Goal: Communication & Community: Answer question/provide support

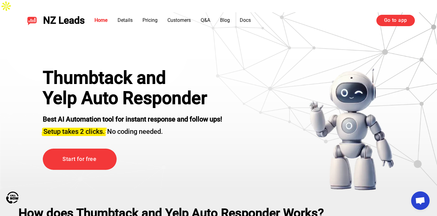
click at [389, 18] on link "Go to app" at bounding box center [395, 20] width 38 height 11
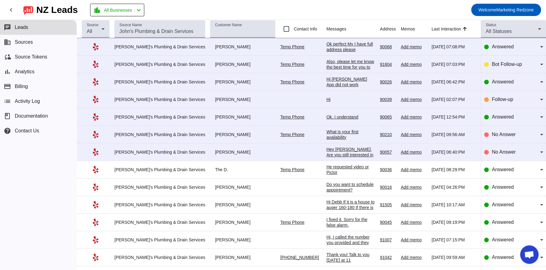
click at [326, 48] on div "Ok perfect My I have full address please" at bounding box center [350, 46] width 49 height 11
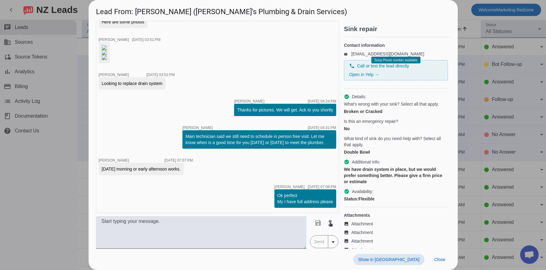
scroll to position [436, 0]
click at [433, 258] on span at bounding box center [439, 259] width 21 height 11
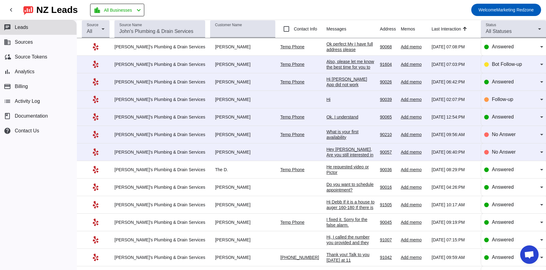
click at [326, 84] on div "Hi [PERSON_NAME] App did not work properly Looks like you have not received my …" at bounding box center [350, 98] width 49 height 44
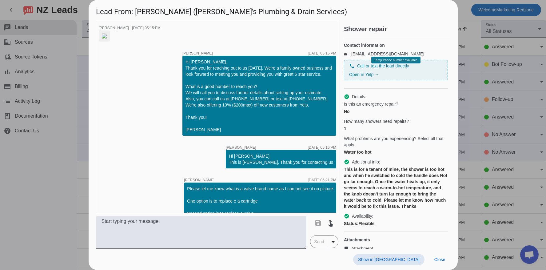
scroll to position [145, 0]
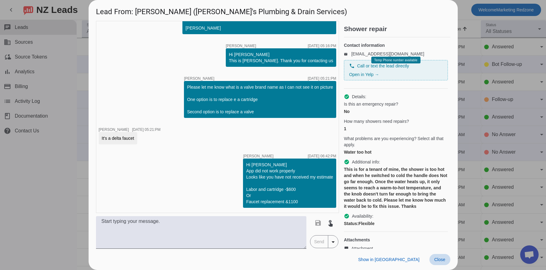
click at [442, 262] on span "Close" at bounding box center [439, 259] width 11 height 5
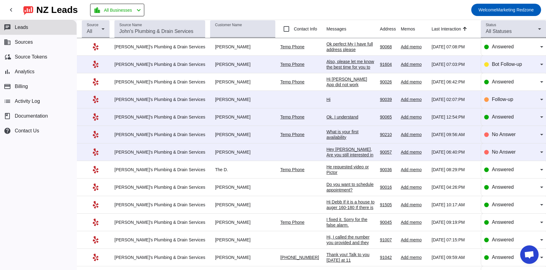
click at [326, 117] on div "Ok. I understand" at bounding box center [350, 117] width 49 height 6
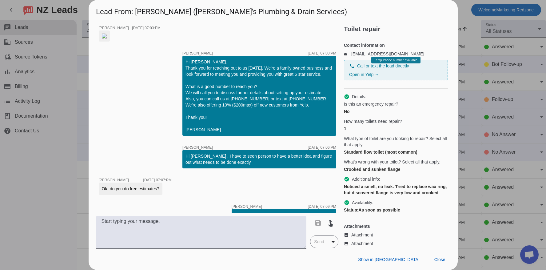
scroll to position [1096, 0]
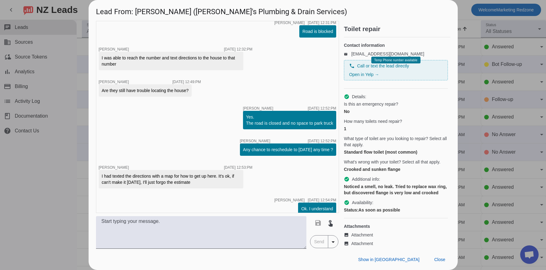
drag, startPoint x: 436, startPoint y: 260, endPoint x: 232, endPoint y: 174, distance: 221.2
click at [232, 174] on div "Lead From: [PERSON_NAME] ([PERSON_NAME]'s Plumbing & Drain Services) timer clos…" at bounding box center [273, 135] width 369 height 270
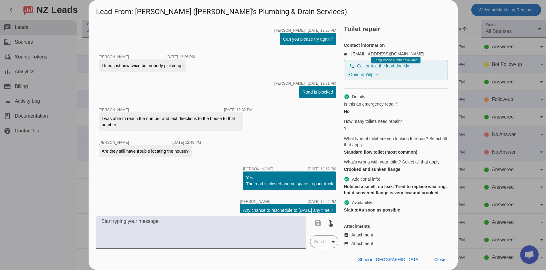
scroll to position [1035, 0]
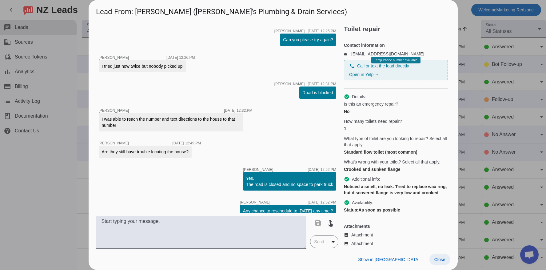
click at [440, 260] on span "Close" at bounding box center [439, 259] width 11 height 5
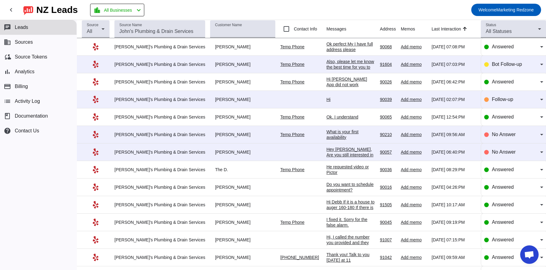
click at [326, 167] on div "He requested video or Pictor" at bounding box center [350, 169] width 49 height 11
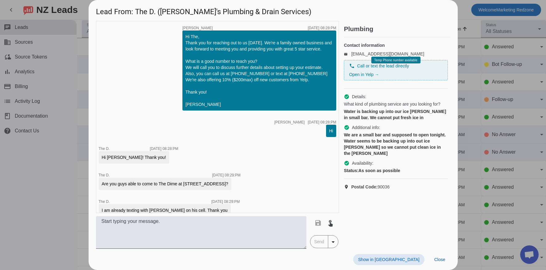
scroll to position [40, 0]
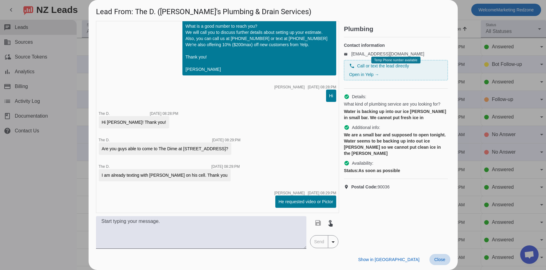
click at [443, 263] on span at bounding box center [439, 259] width 21 height 11
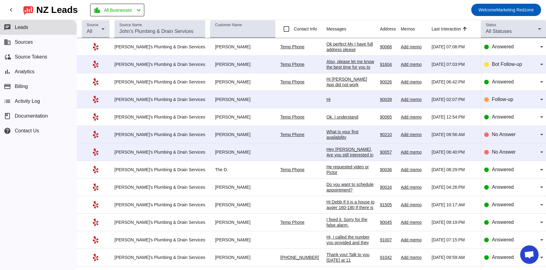
click at [326, 187] on div "Do you want to schedule appointment?" at bounding box center [350, 186] width 49 height 11
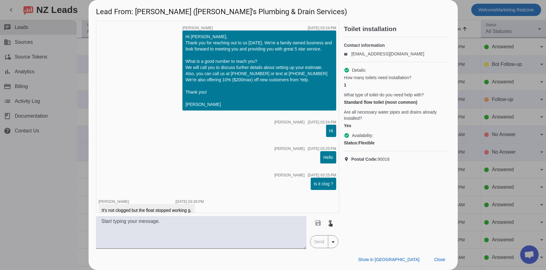
scroll to position [220, 0]
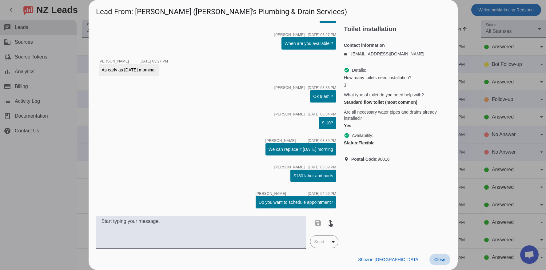
click at [443, 263] on span at bounding box center [439, 259] width 21 height 11
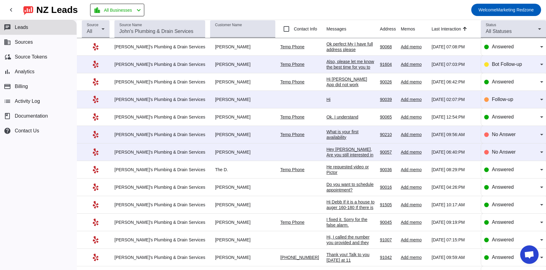
click at [326, 206] on div "Hi Debb If it is a house to auger 160-180 If there is a clean out and we can ru…" at bounding box center [350, 221] width 49 height 44
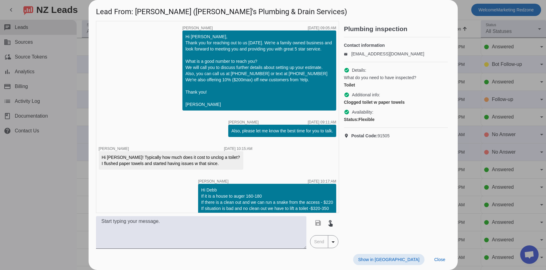
scroll to position [6, 0]
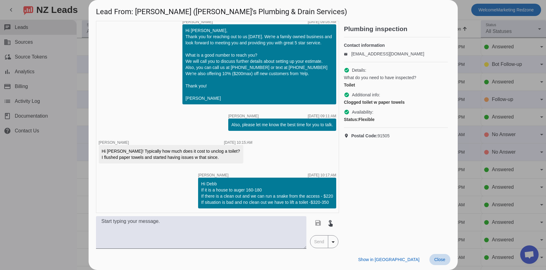
click at [436, 256] on span at bounding box center [439, 259] width 21 height 11
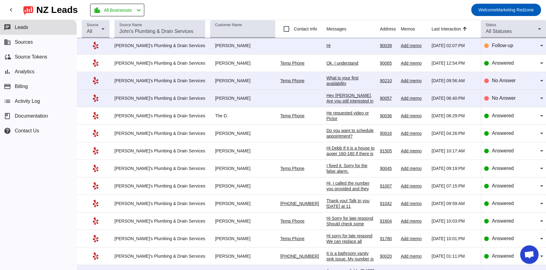
scroll to position [55, 0]
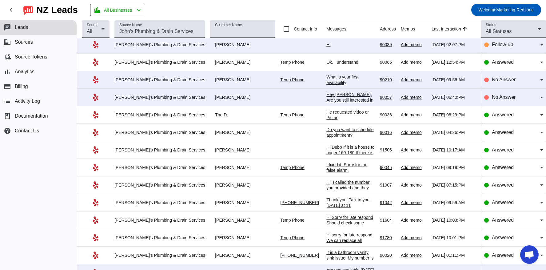
click at [326, 197] on div "Thank you! Talk to you [DATE] at 11" at bounding box center [350, 202] width 49 height 11
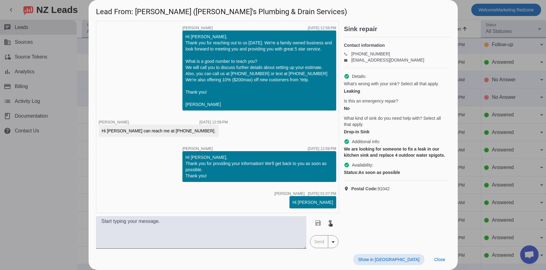
scroll to position [419, 0]
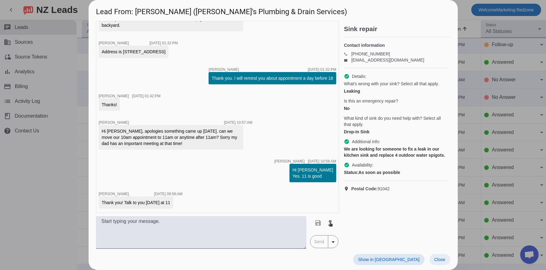
click at [447, 259] on span at bounding box center [439, 259] width 21 height 11
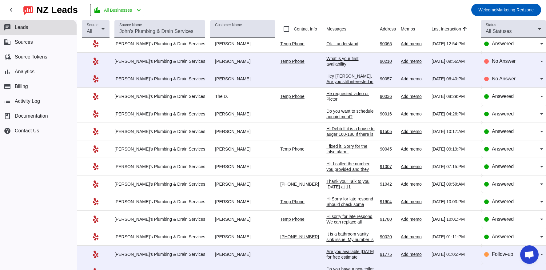
scroll to position [76, 0]
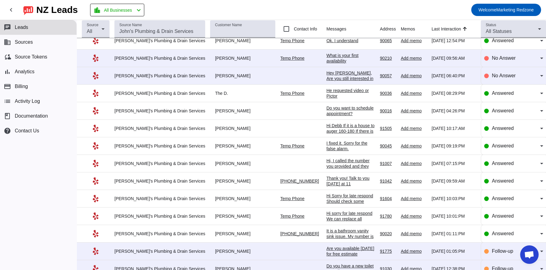
click at [326, 211] on div "Hi sorry for late respond We can replace all faucets for $1100" at bounding box center [350, 218] width 49 height 17
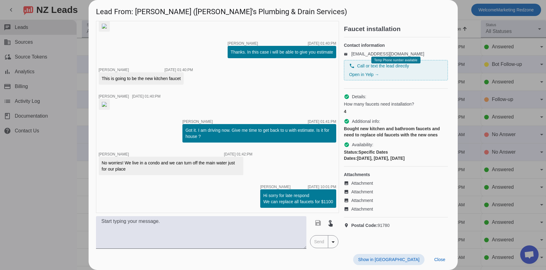
scroll to position [592, 0]
click at [439, 262] on span "Close" at bounding box center [439, 259] width 11 height 5
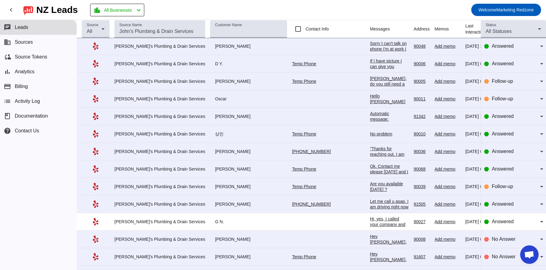
scroll to position [0, 0]
